Goal: Go to known website: Access a specific website the user already knows

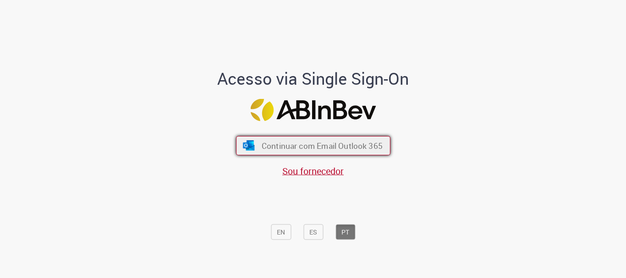
click at [290, 147] on span "Continuar com Email Outlook 365" at bounding box center [321, 146] width 121 height 11
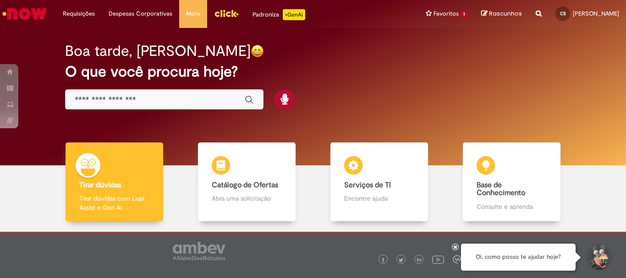
click at [222, 13] on img "Menu Cabeçalho" at bounding box center [226, 13] width 25 height 14
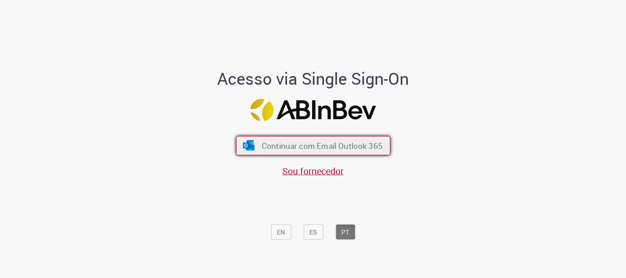
click at [277, 144] on span "Continuar com Email Outlook 365" at bounding box center [321, 146] width 121 height 11
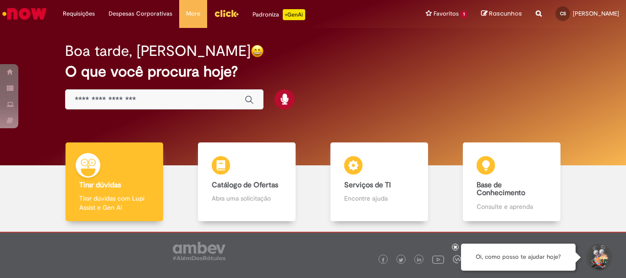
click at [215, 13] on img "Menu Cabeçalho" at bounding box center [226, 13] width 25 height 14
